Goal: Task Accomplishment & Management: Use online tool/utility

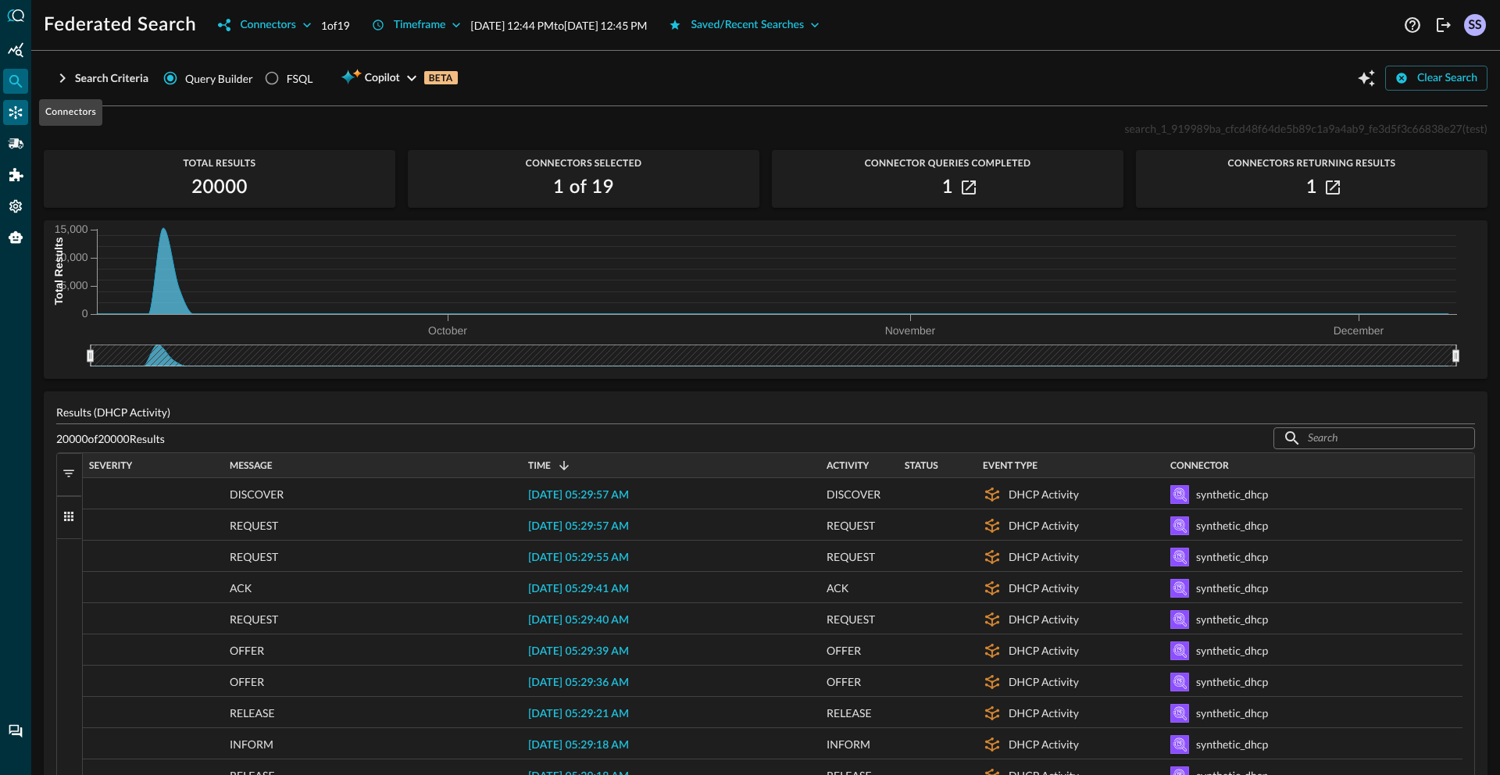
click at [9, 109] on icon "Connectors" at bounding box center [15, 112] width 13 height 13
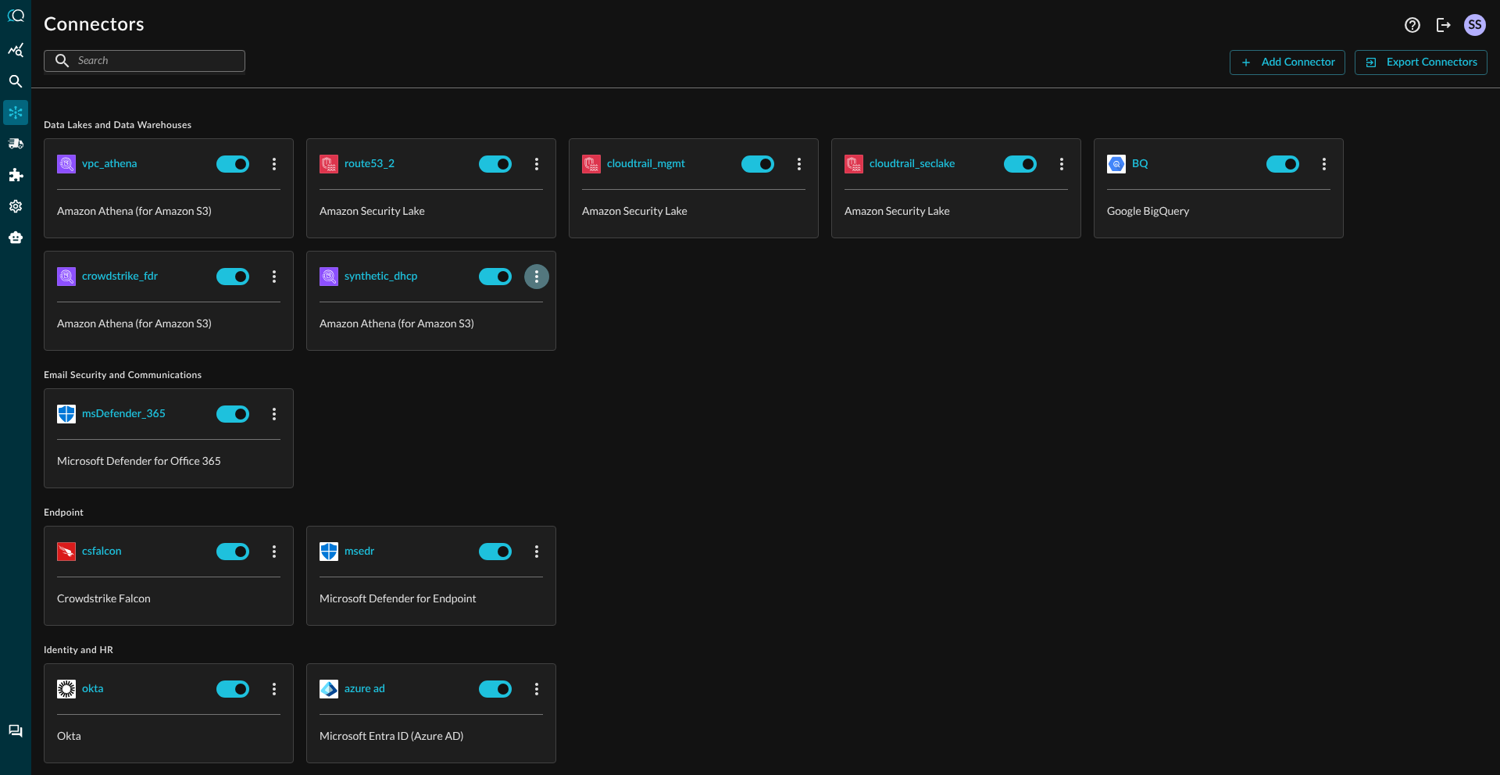
click at [539, 280] on icon "button" at bounding box center [536, 276] width 19 height 19
click at [549, 304] on icon at bounding box center [544, 310] width 14 height 14
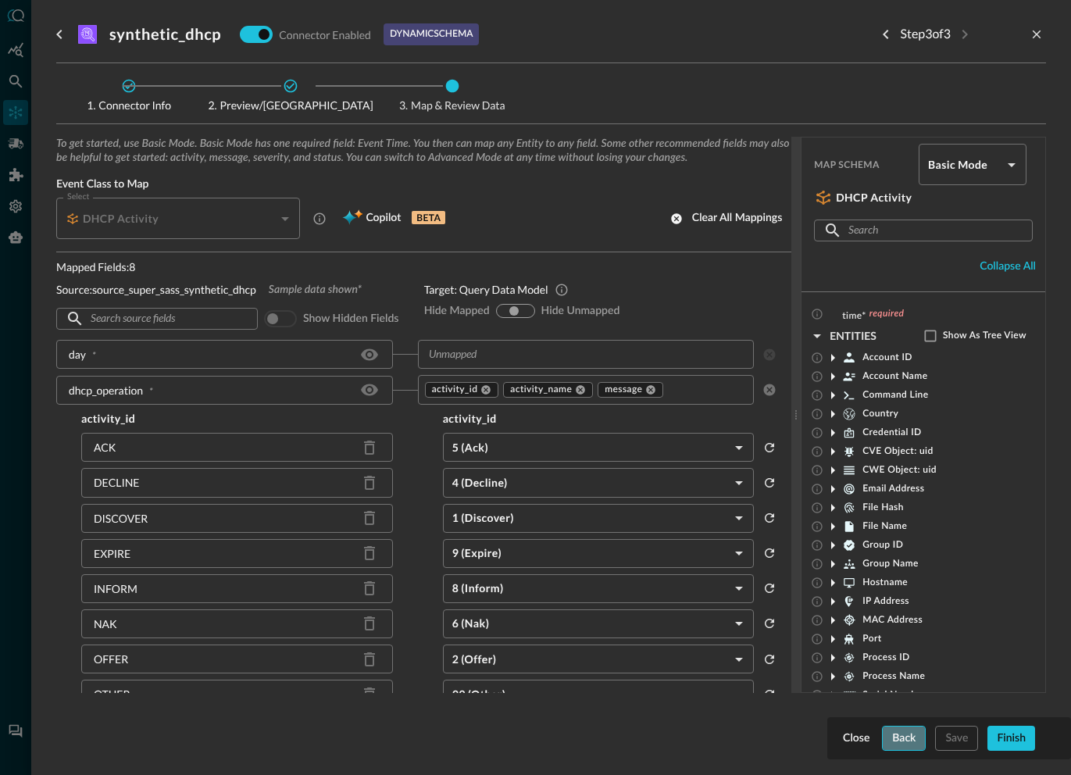
click at [898, 737] on button "Back" at bounding box center [904, 738] width 44 height 25
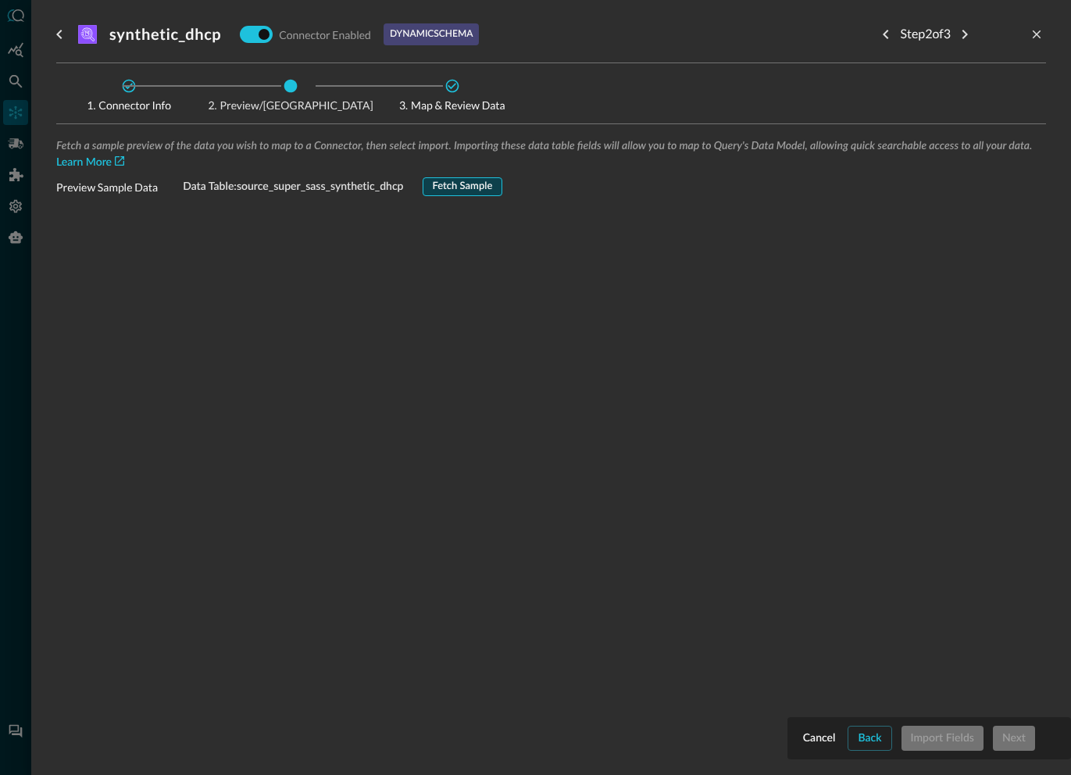
click at [457, 189] on button "Fetch Sample" at bounding box center [463, 186] width 80 height 19
